Goal: Connect with others: Connect with other users

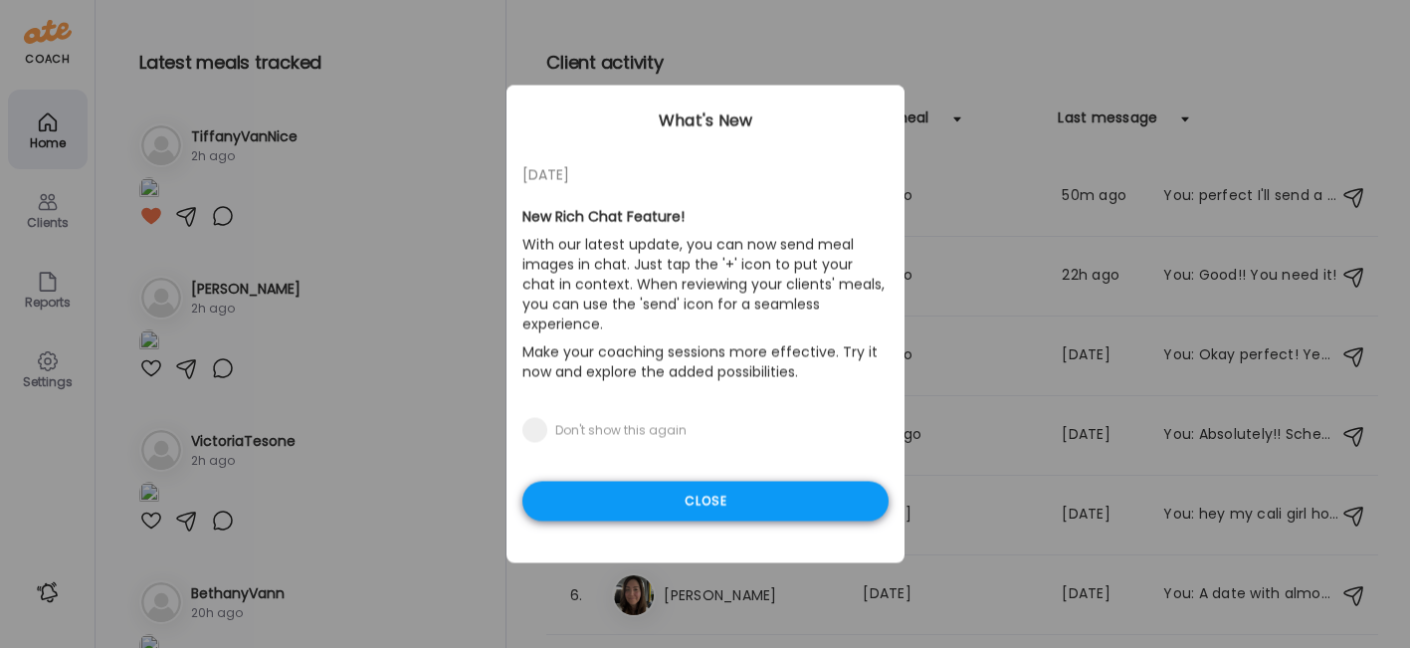
type input "**********"
click at [675, 486] on div "Close" at bounding box center [705, 502] width 366 height 40
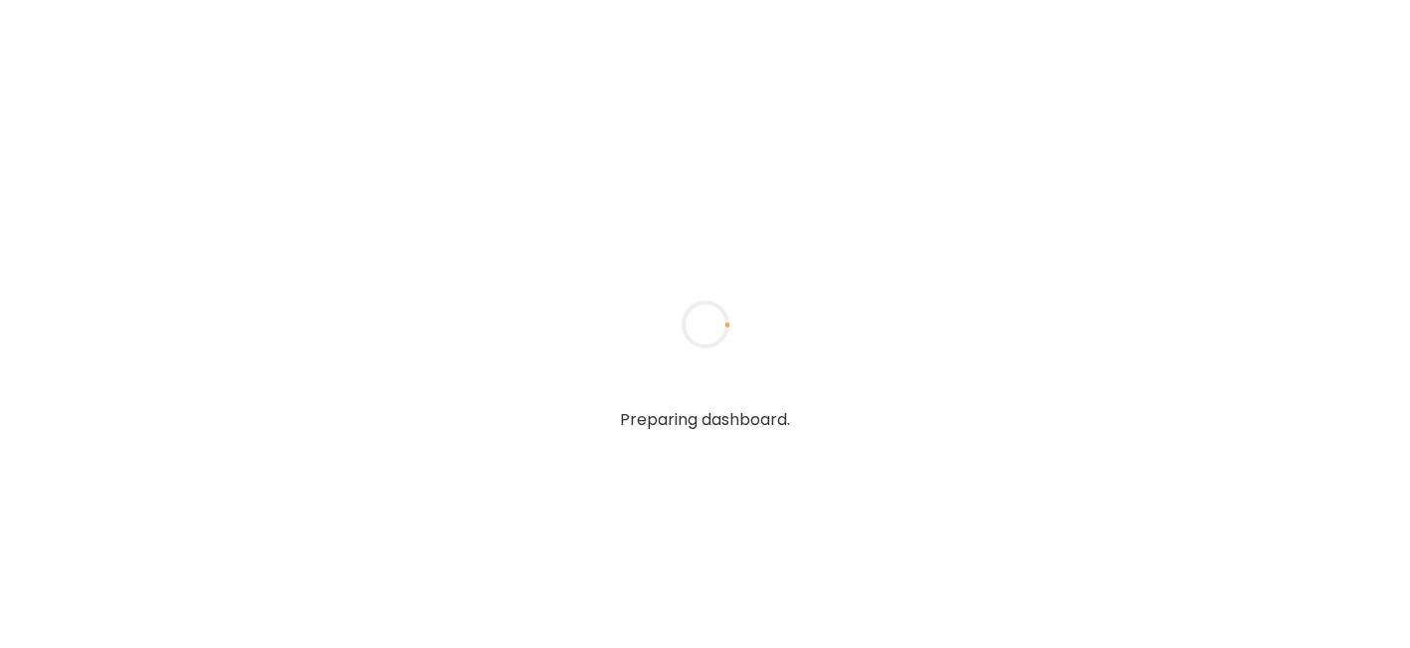
type textarea "**********"
type input "**********"
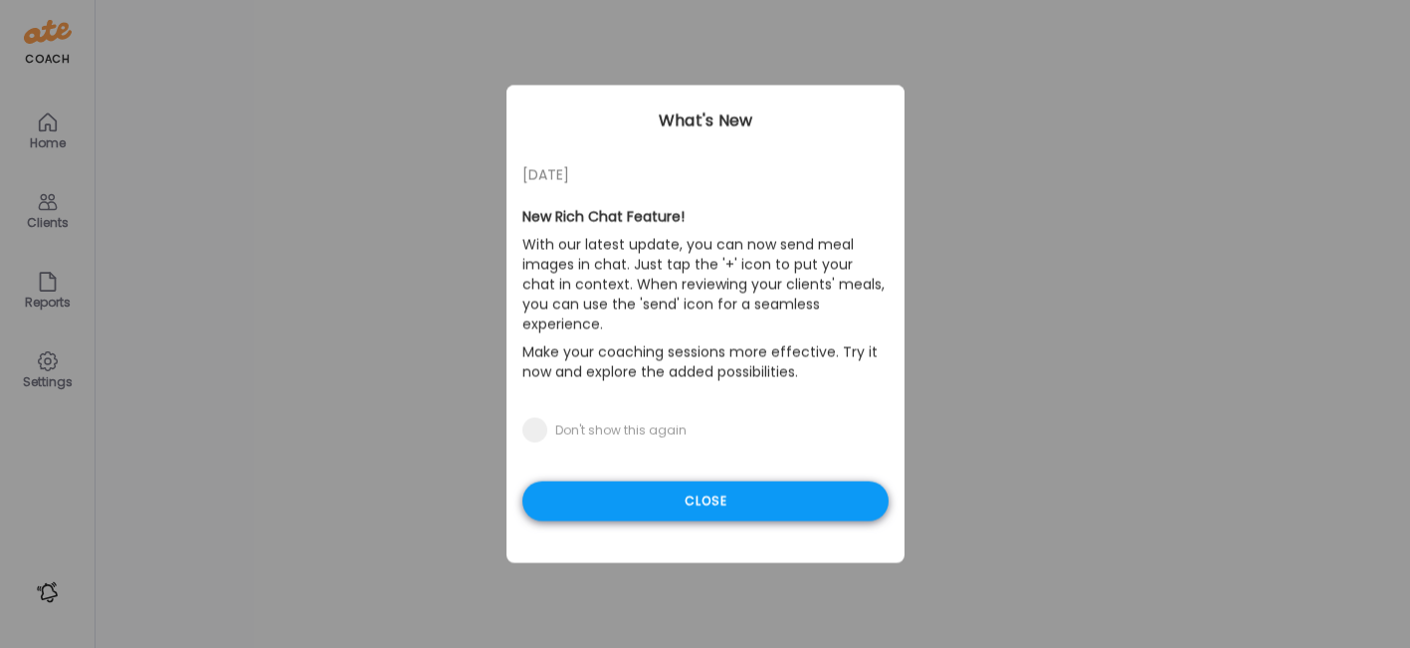
type input "**********"
click at [723, 482] on div "Close" at bounding box center [705, 502] width 366 height 40
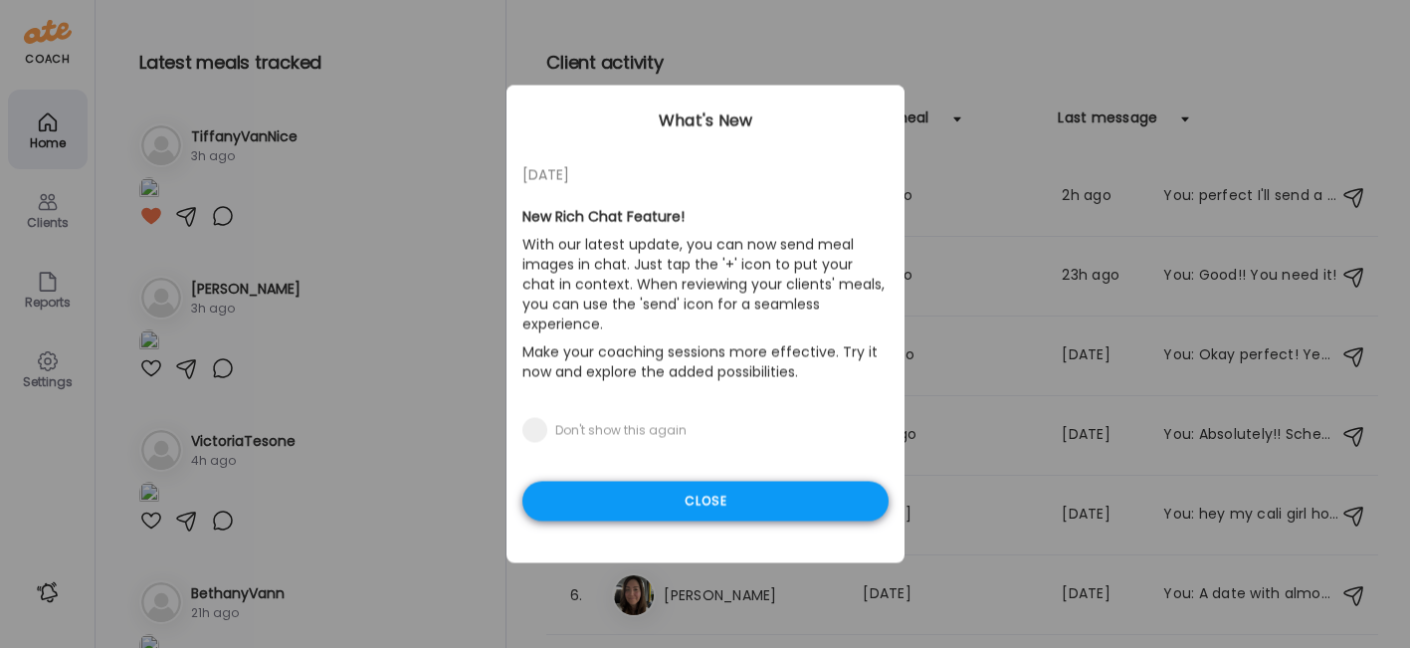
type input "**********"
click at [612, 482] on div "Close" at bounding box center [705, 502] width 366 height 40
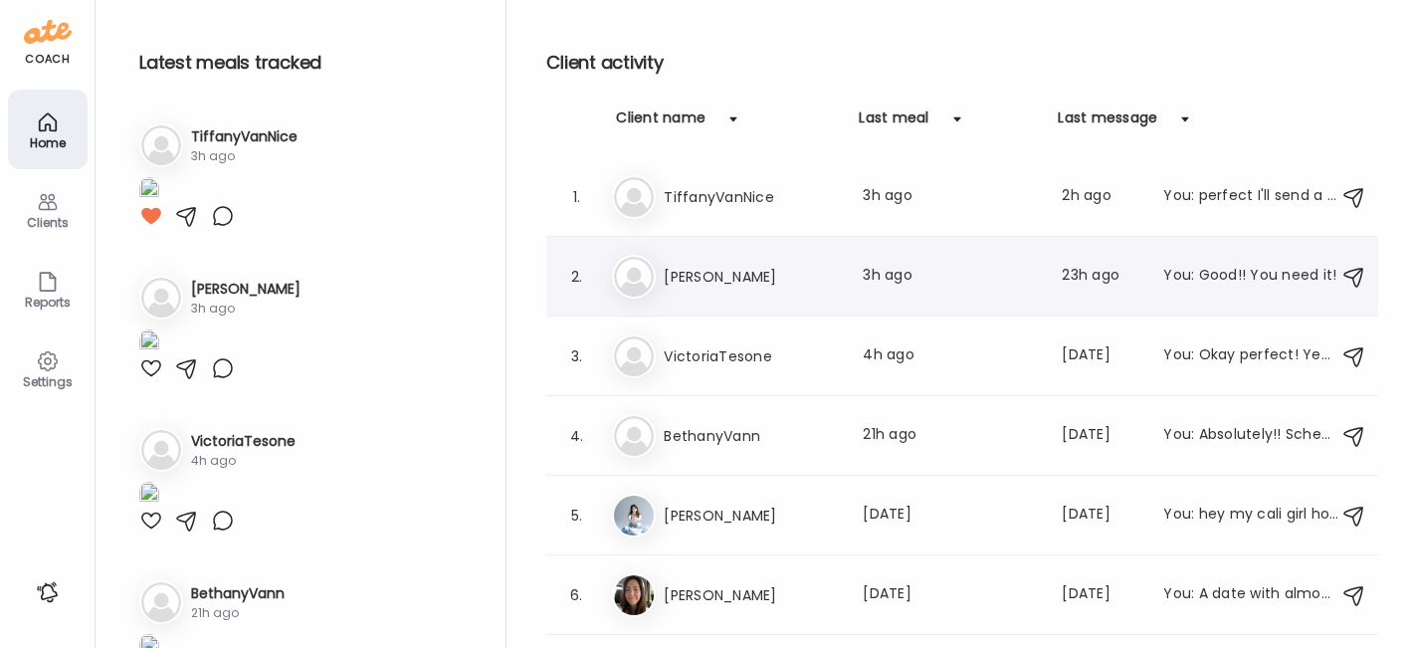
click at [721, 274] on h3 "[PERSON_NAME]" at bounding box center [751, 277] width 175 height 24
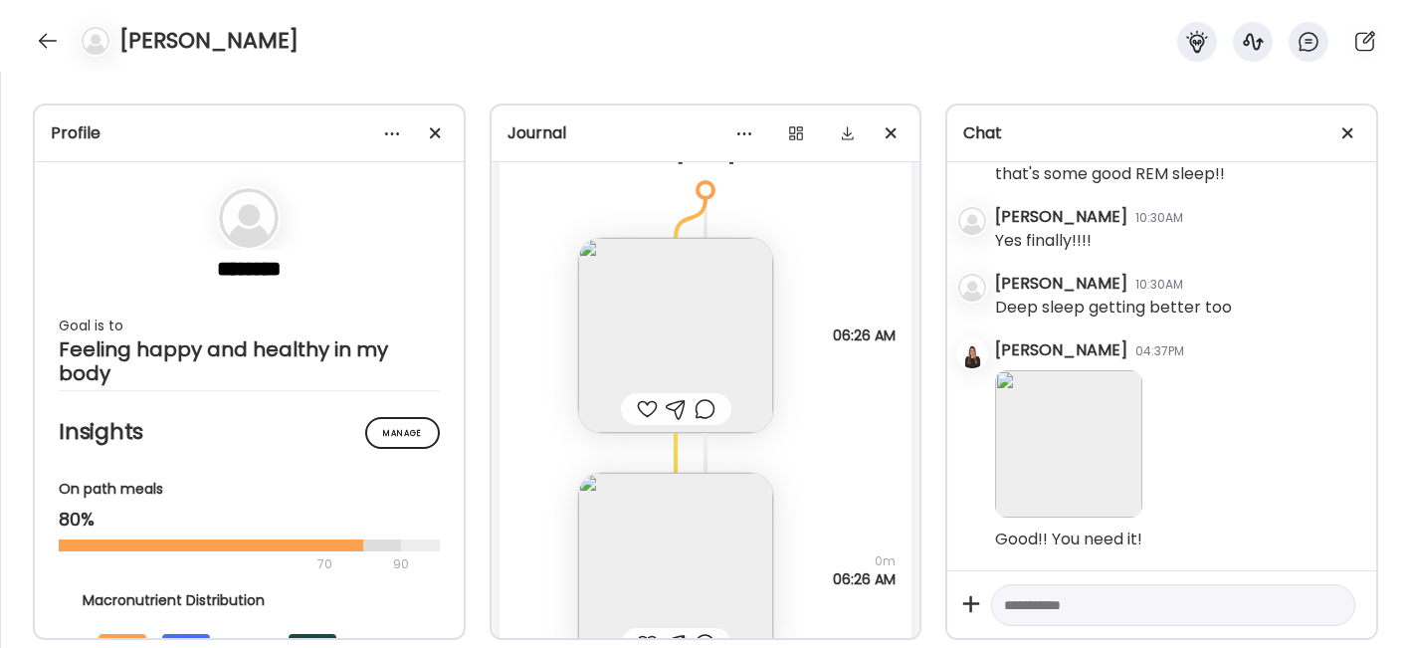
scroll to position [42693, 0]
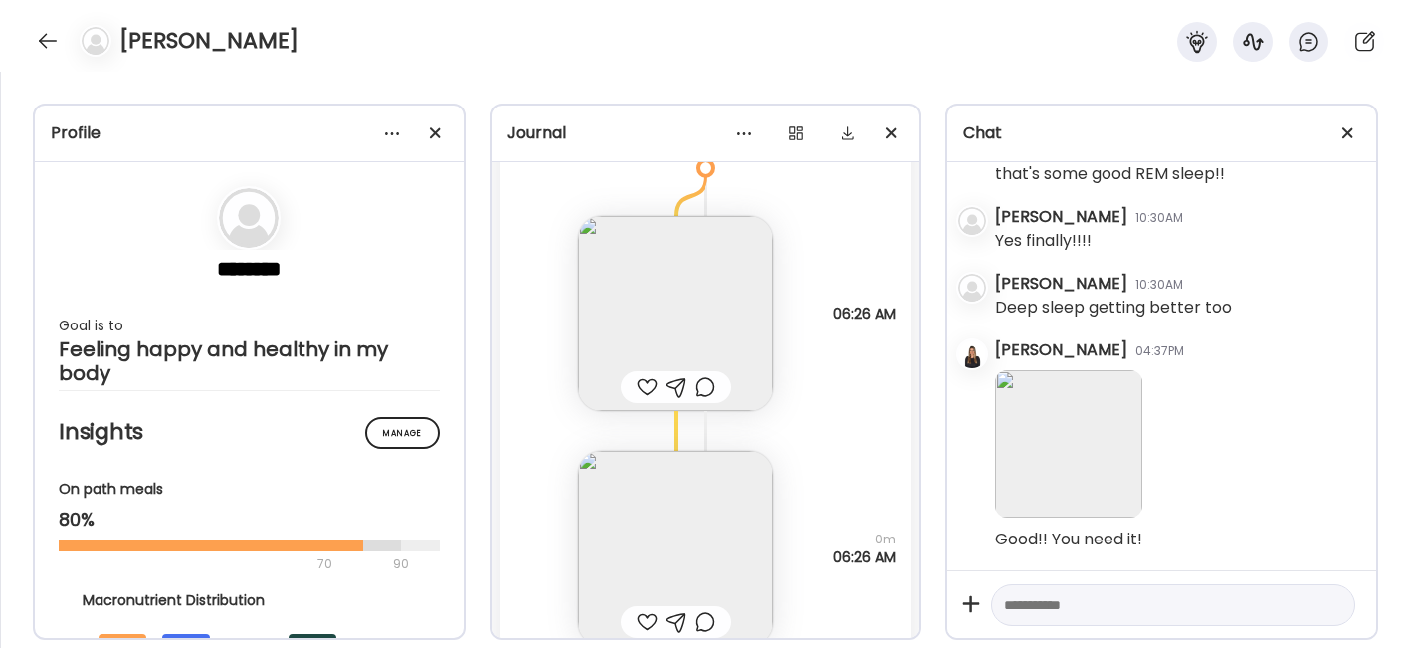
click at [656, 254] on img at bounding box center [675, 313] width 195 height 195
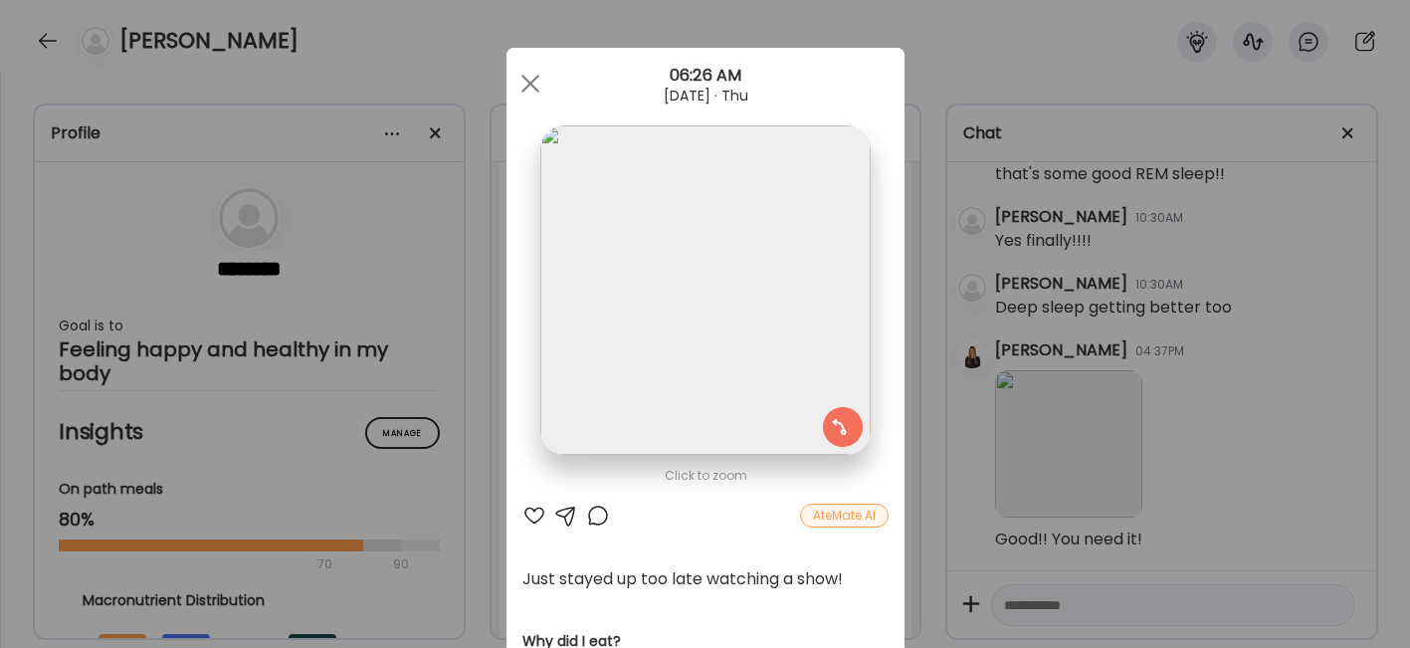
click at [522, 510] on div at bounding box center [534, 515] width 24 height 24
click at [563, 526] on div at bounding box center [566, 515] width 24 height 24
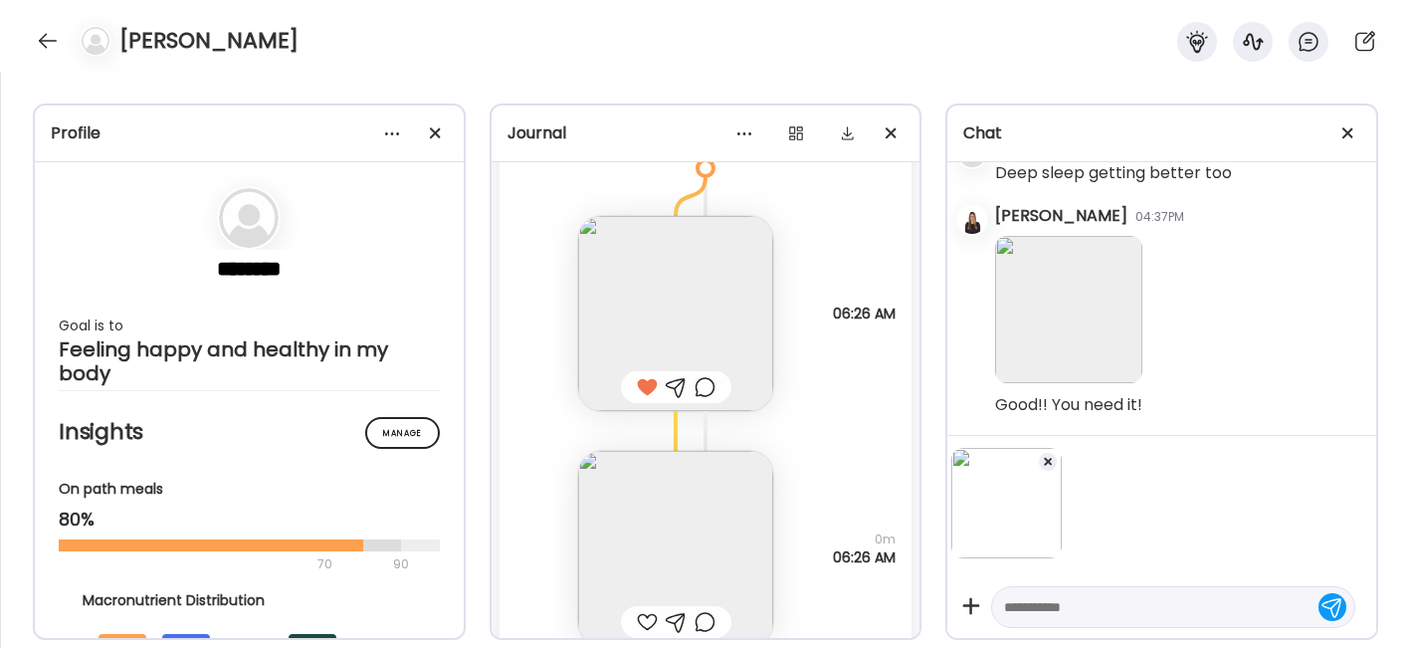
scroll to position [37156, 0]
click at [1037, 606] on textarea at bounding box center [1155, 607] width 302 height 24
type textarea "**********"
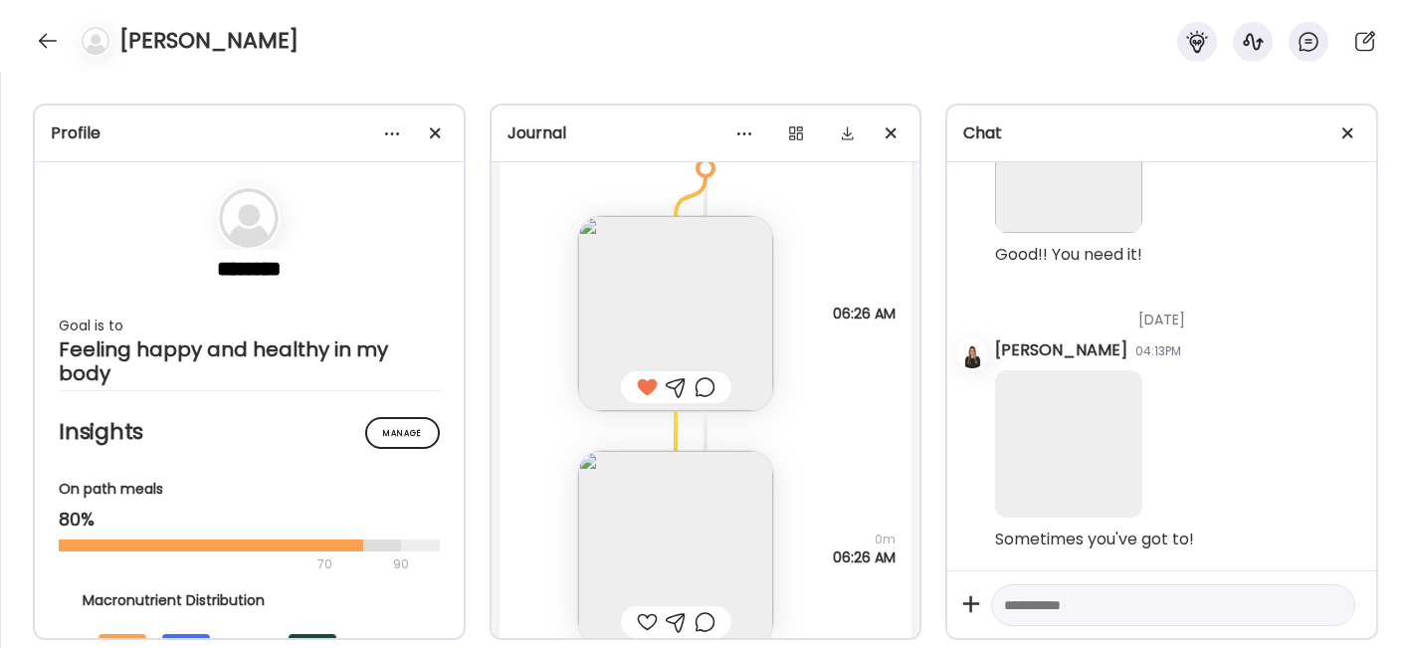
scroll to position [37314, 0]
click at [684, 519] on img at bounding box center [675, 548] width 195 height 195
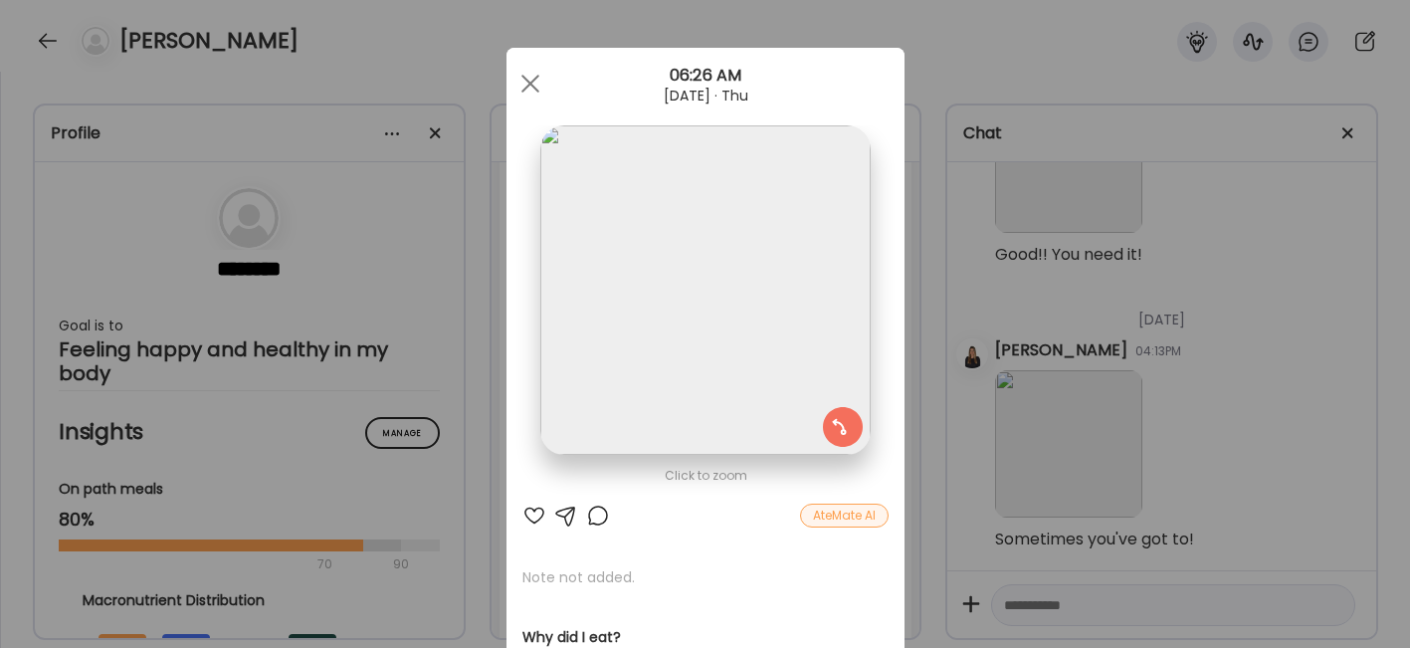
click at [522, 512] on div at bounding box center [534, 515] width 24 height 24
click at [523, 76] on div at bounding box center [530, 84] width 40 height 40
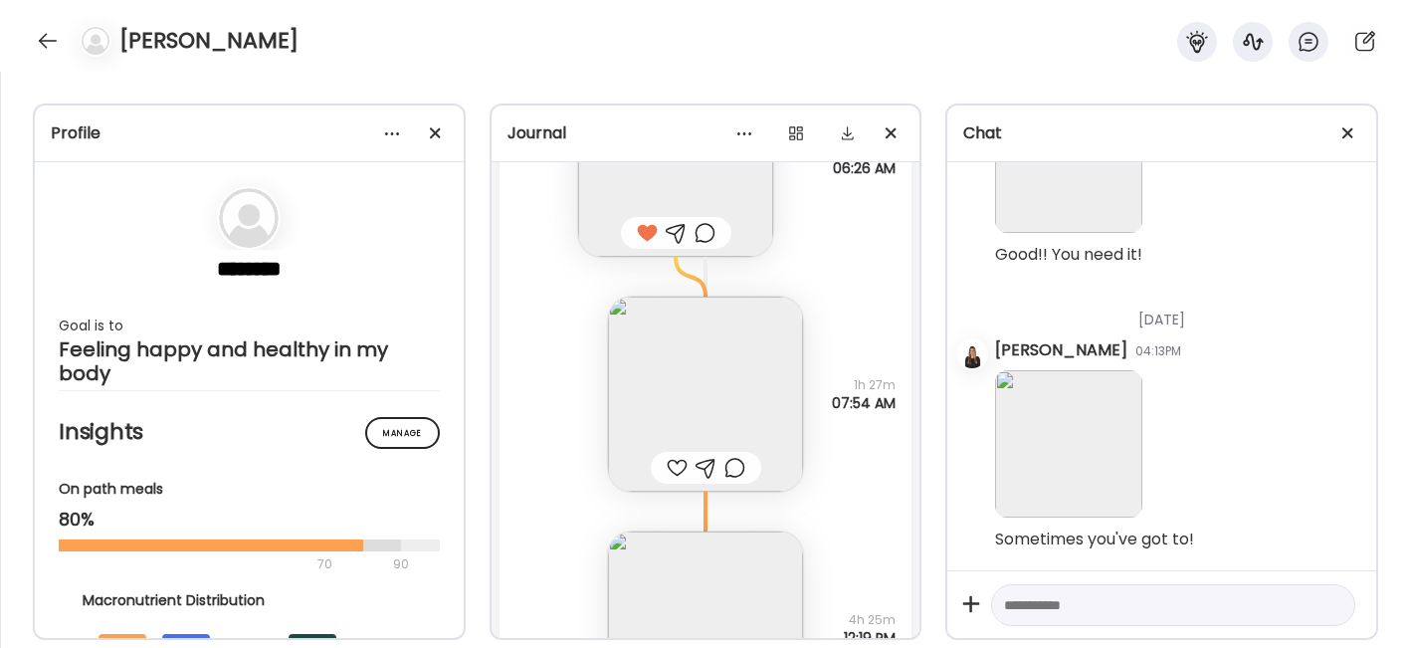
scroll to position [43088, 0]
click at [680, 318] on img at bounding box center [705, 388] width 195 height 195
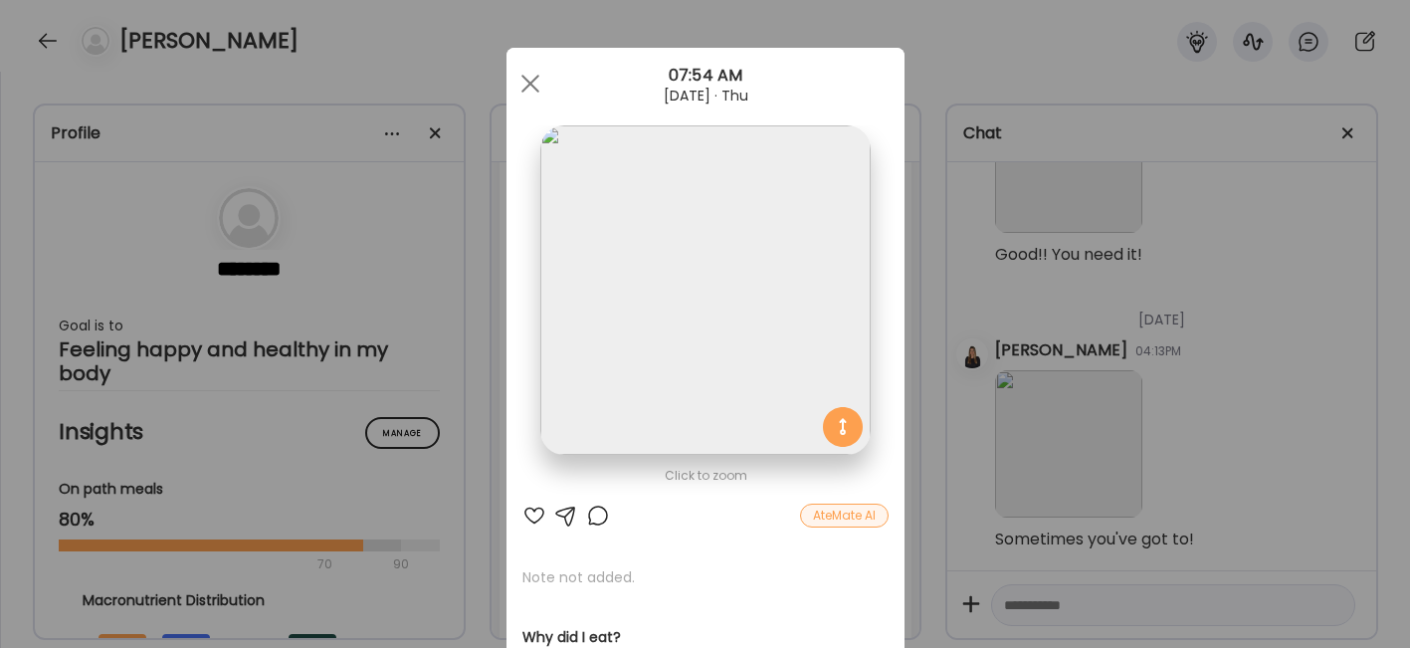
click at [525, 513] on div at bounding box center [534, 515] width 24 height 24
click at [527, 85] on div at bounding box center [530, 84] width 40 height 40
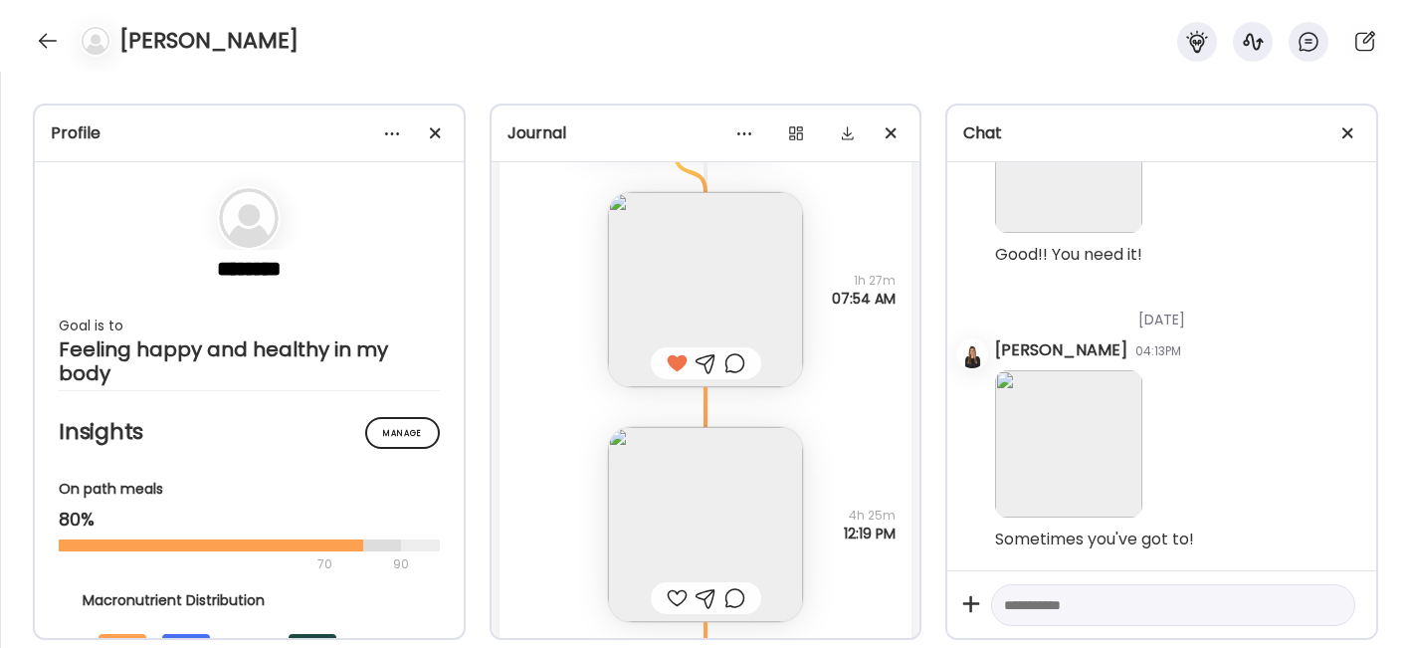
scroll to position [43337, 0]
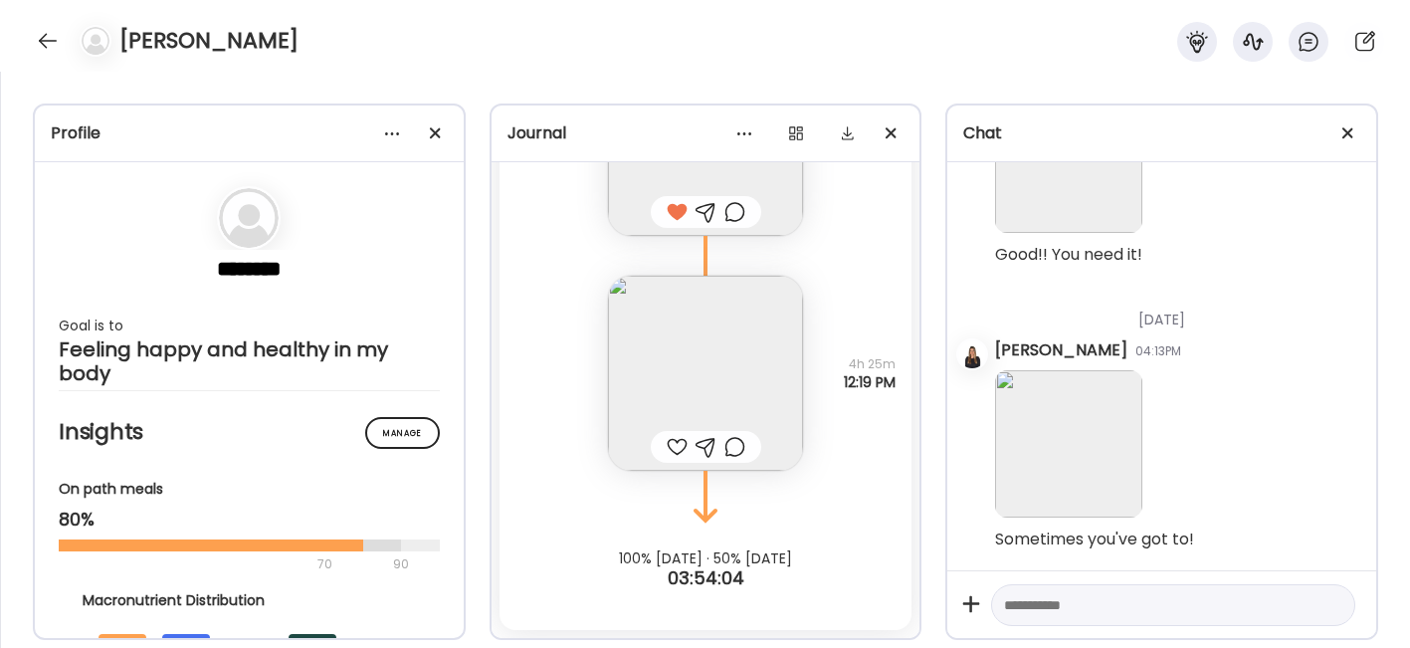
click at [666, 393] on img at bounding box center [705, 373] width 195 height 195
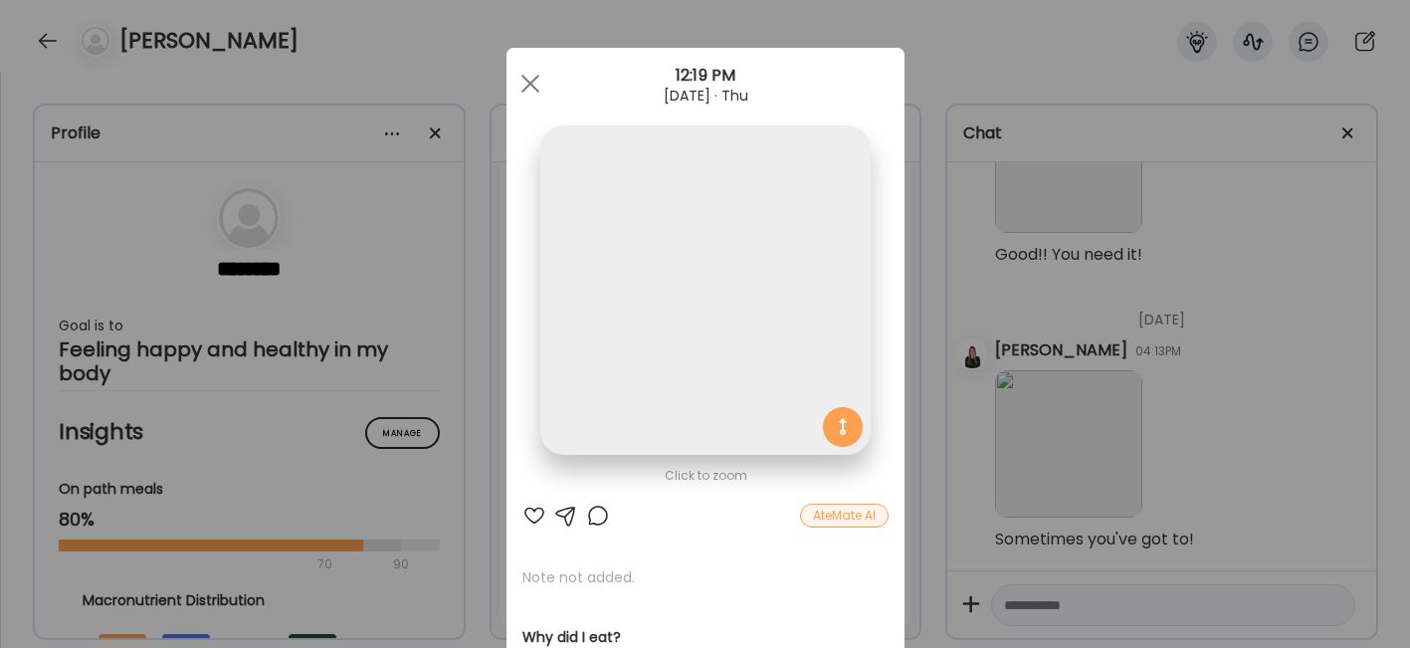
click at [527, 509] on div at bounding box center [534, 515] width 24 height 24
click at [527, 89] on span at bounding box center [529, 84] width 18 height 18
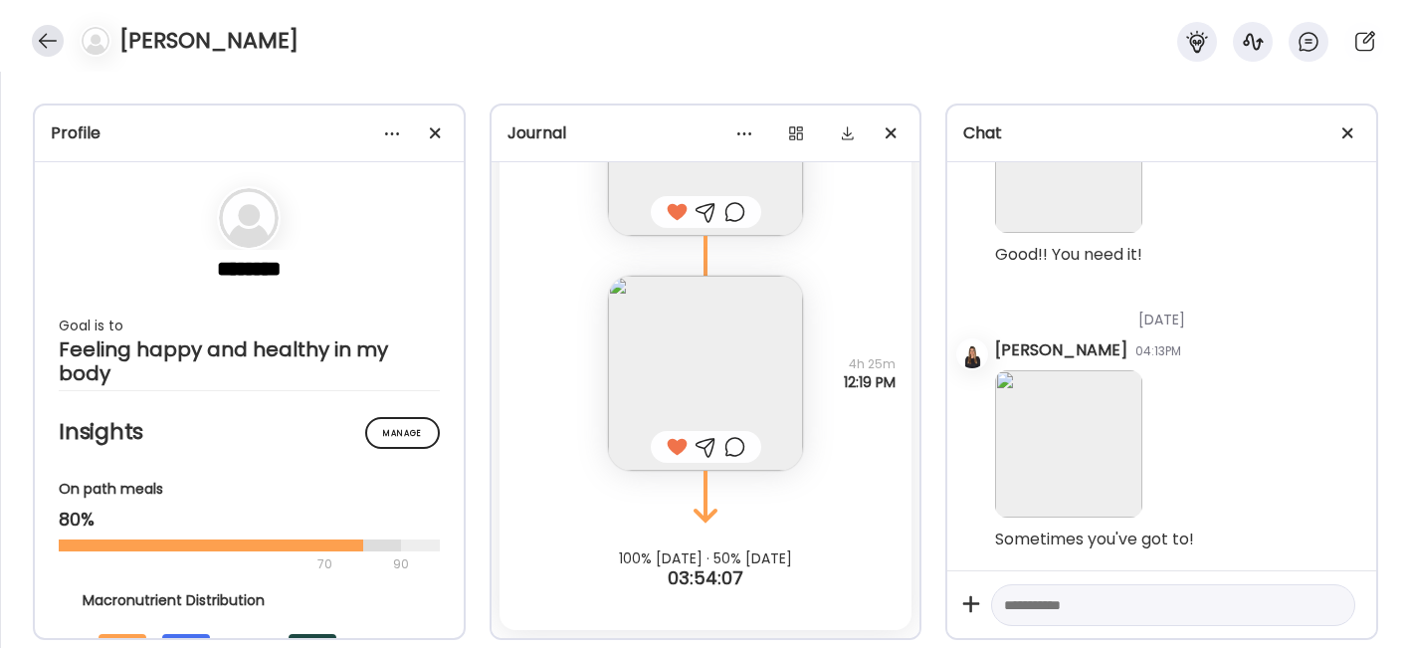
click at [44, 32] on div at bounding box center [48, 41] width 32 height 32
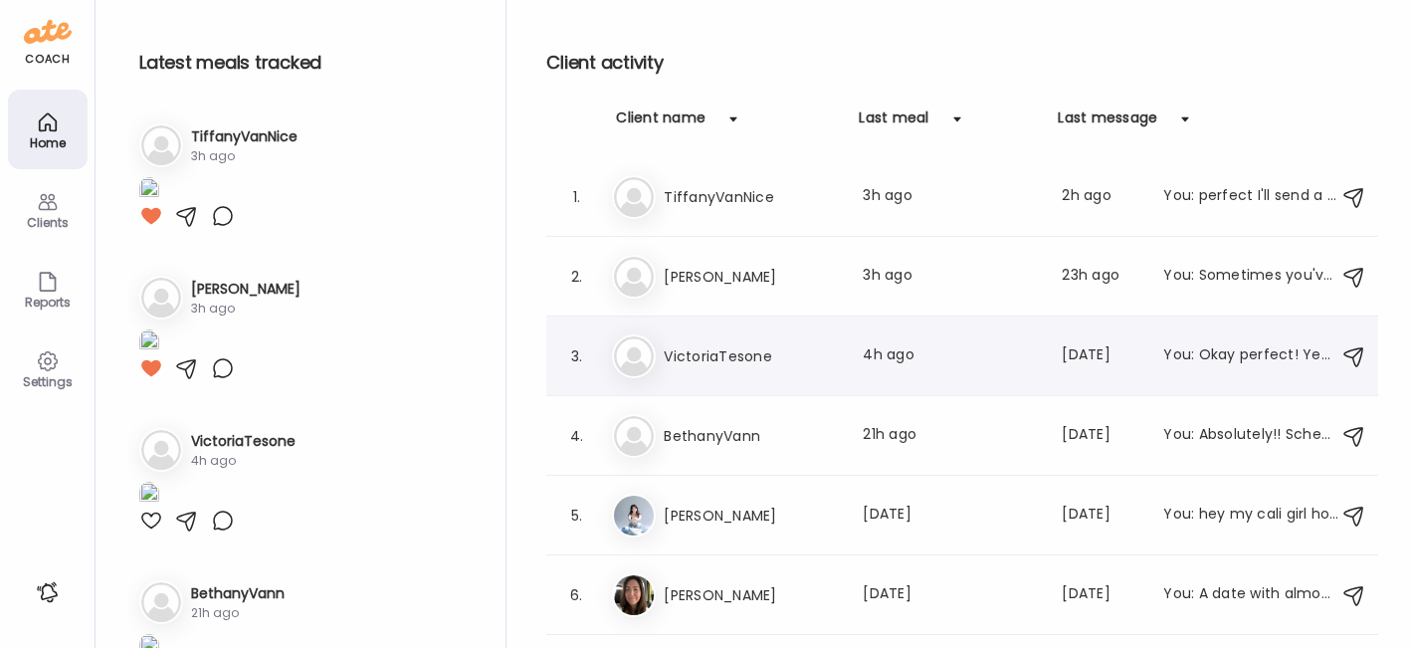
click at [735, 347] on h3 "VictoriaTesone" at bounding box center [751, 356] width 175 height 24
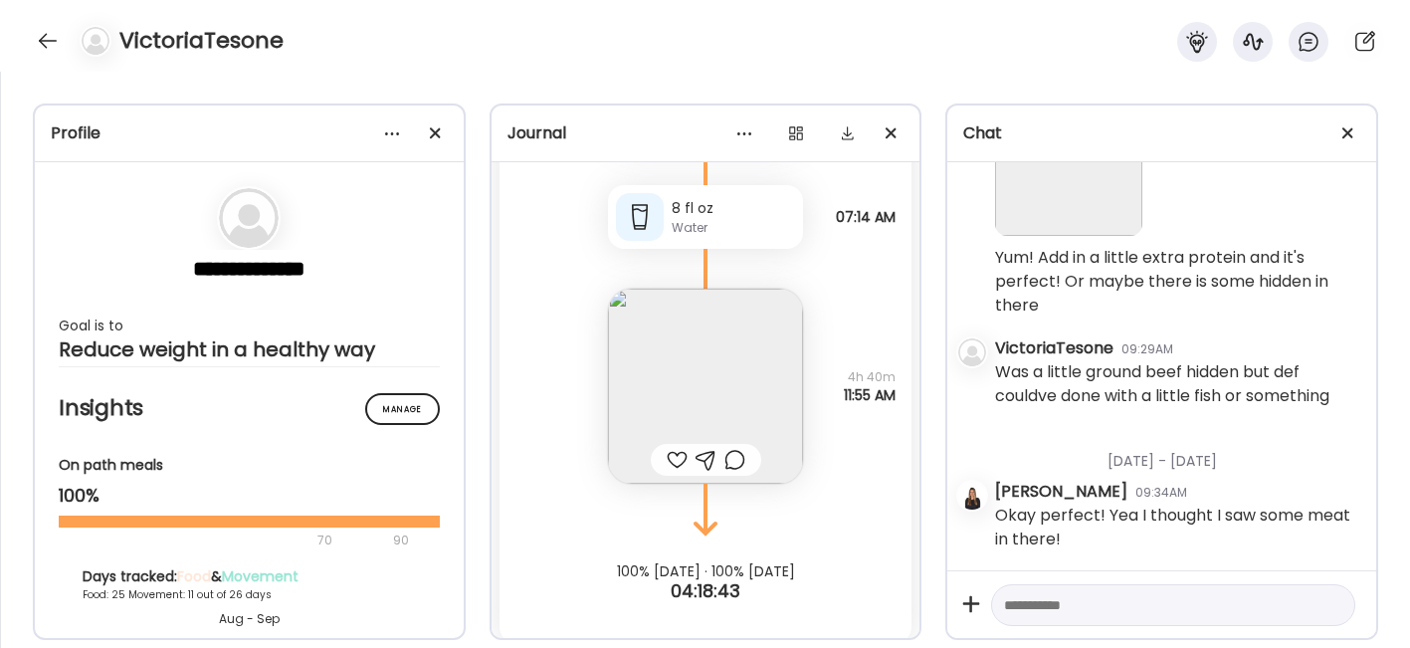
scroll to position [42350, 0]
click at [672, 369] on img at bounding box center [705, 385] width 195 height 195
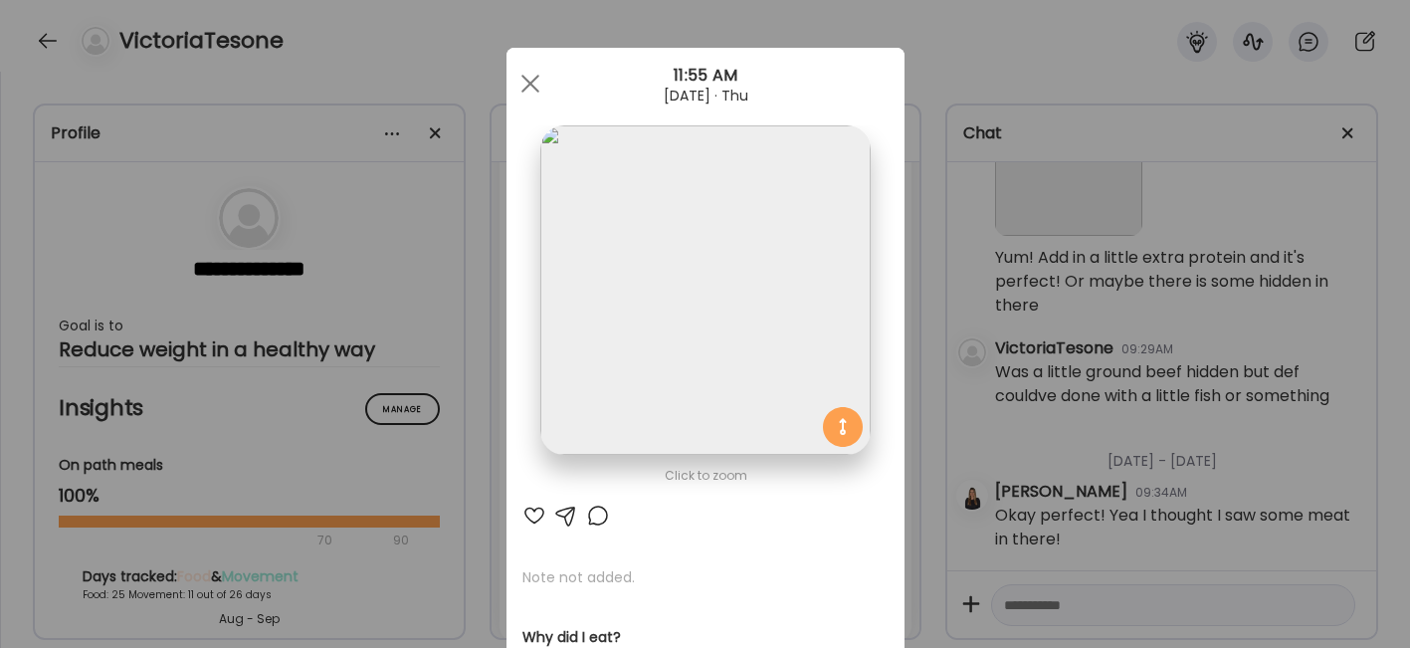
click at [525, 517] on div at bounding box center [534, 515] width 24 height 24
click at [520, 83] on span at bounding box center [529, 84] width 18 height 18
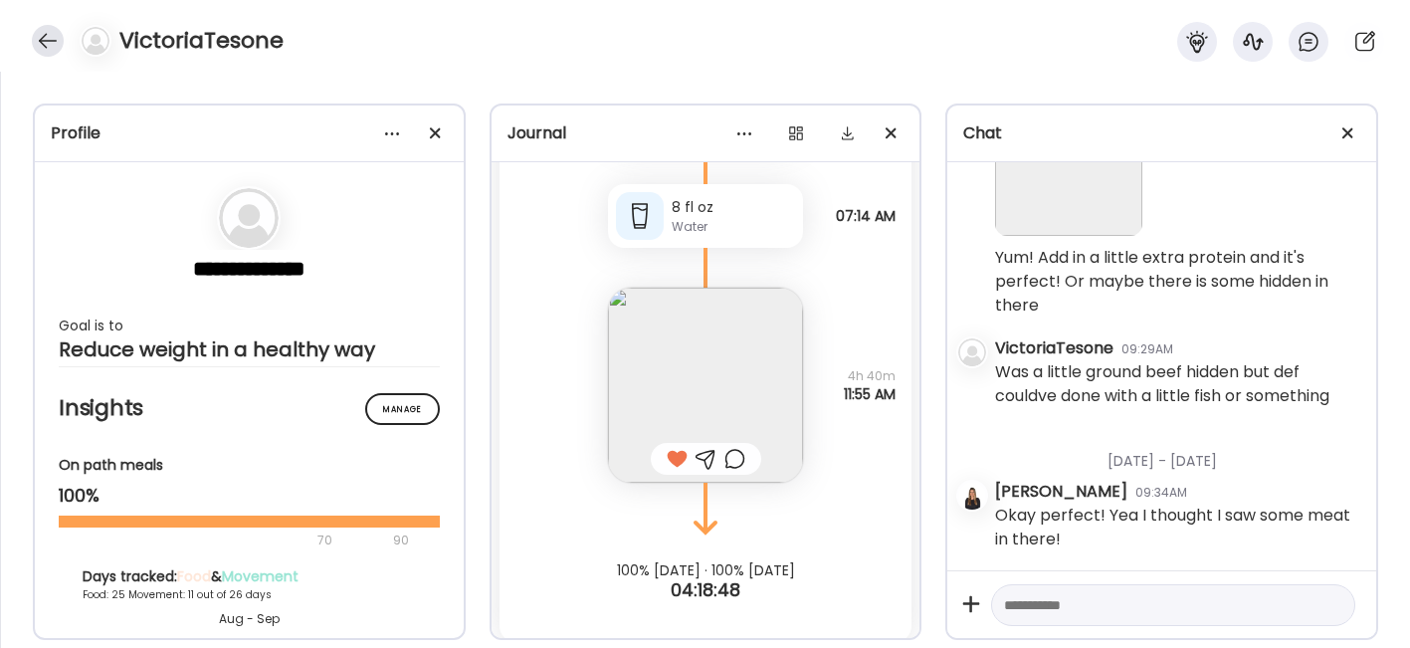
click at [44, 42] on div at bounding box center [48, 41] width 32 height 32
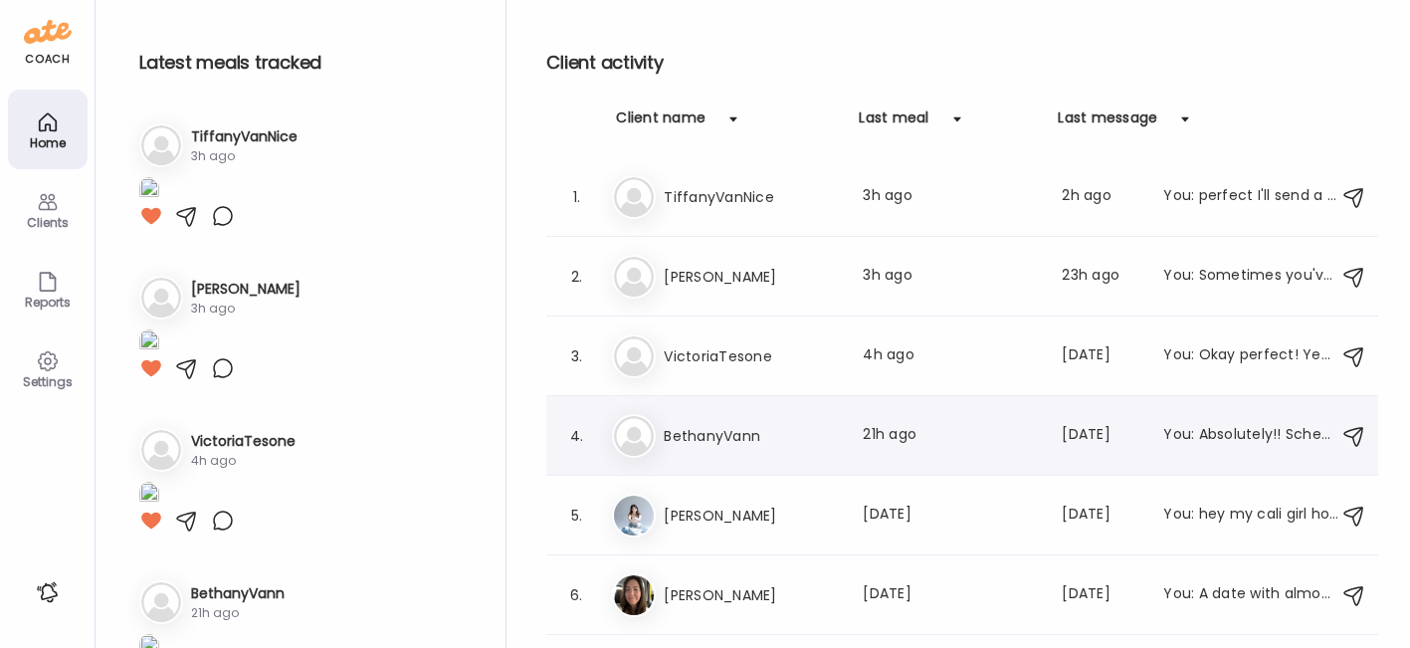
click at [710, 430] on h3 "BethanyVann" at bounding box center [751, 436] width 175 height 24
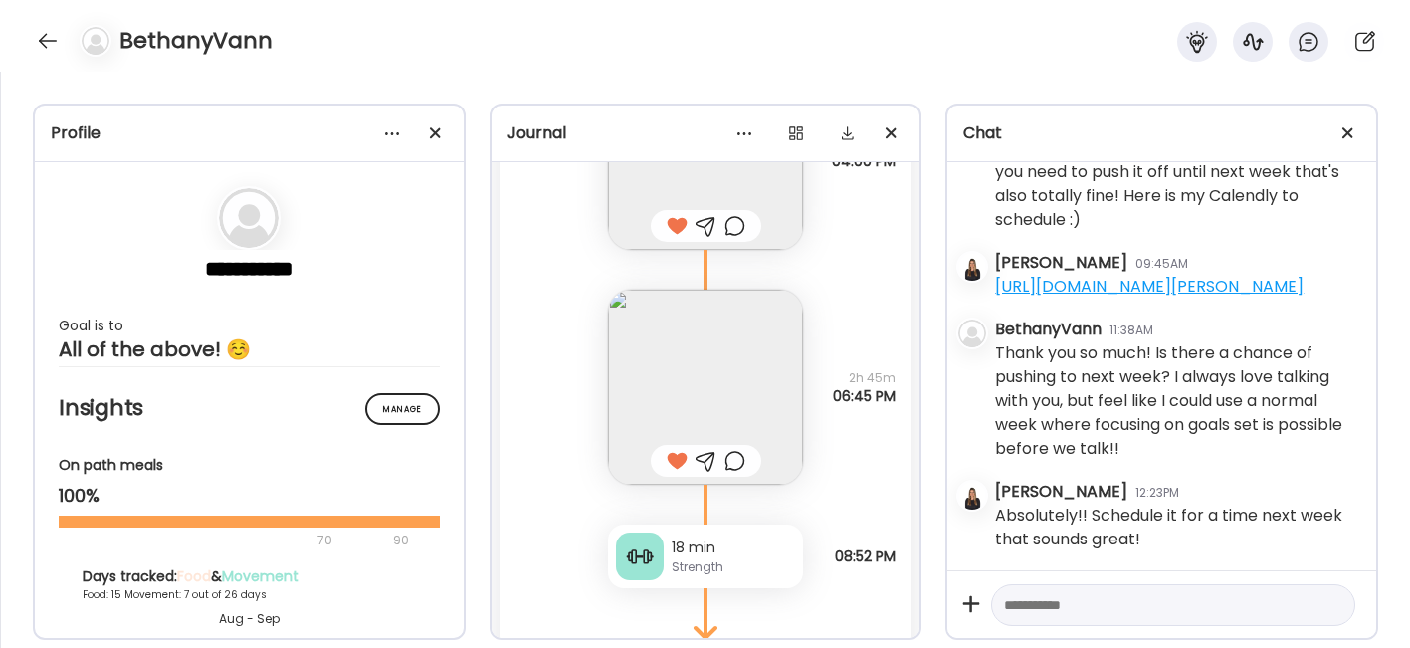
scroll to position [25675, 0]
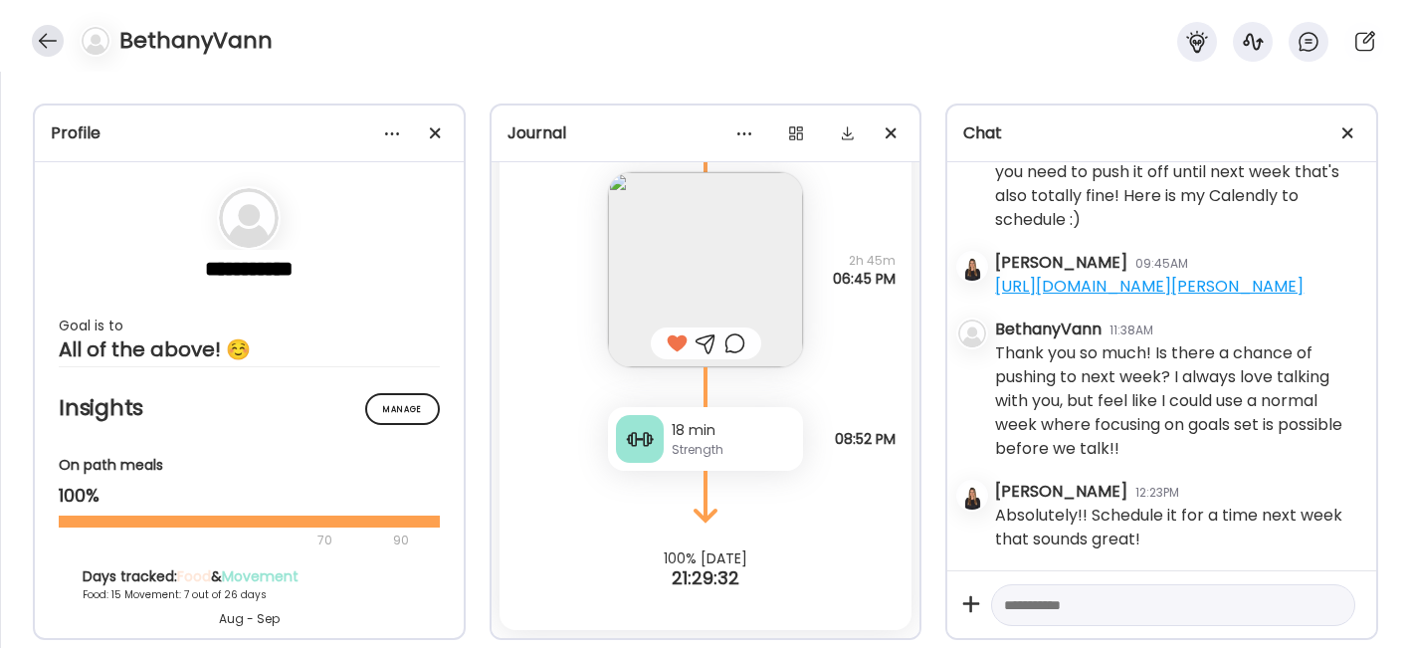
click at [45, 37] on div at bounding box center [48, 41] width 32 height 32
